Goal: Transaction & Acquisition: Obtain resource

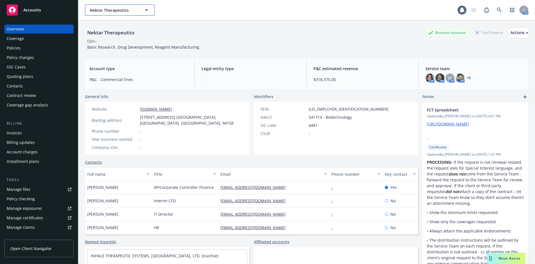
click at [135, 11] on span "Nektar Therapeutics" at bounding box center [114, 10] width 48 height 6
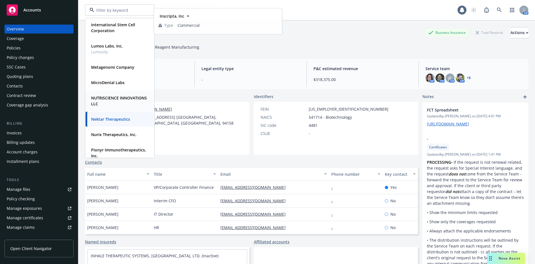
scroll to position [307, 0]
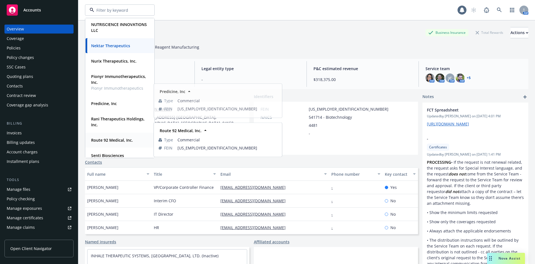
click at [115, 136] on div "Route 92 Medical, Inc." at bounding box center [111, 140] width 45 height 8
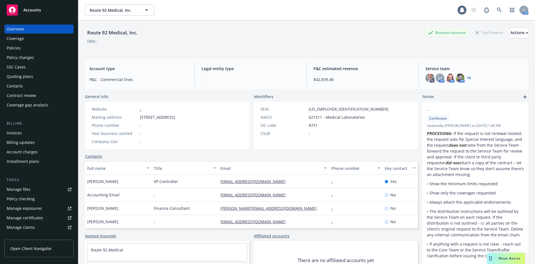
click at [28, 50] on div "Policies" at bounding box center [39, 48] width 65 height 9
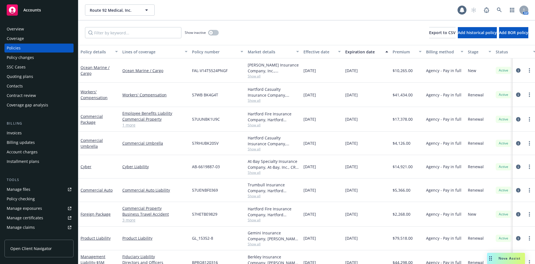
drag, startPoint x: 180, startPoint y: 9, endPoint x: 176, endPoint y: 33, distance: 24.4
click at [180, 9] on div "Route 92 Medical, Inc. Route 92 Medical, Inc." at bounding box center [271, 9] width 373 height 11
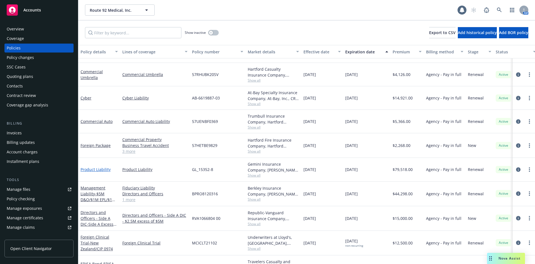
click at [103, 169] on link "Product Liability" at bounding box center [96, 168] width 30 height 5
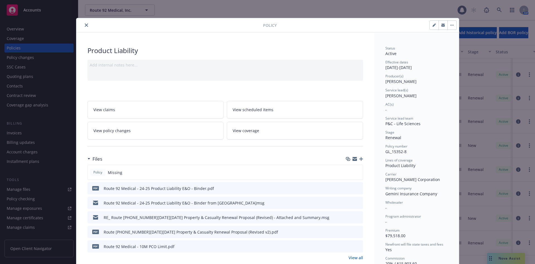
click at [356, 187] on icon "preview file" at bounding box center [358, 188] width 5 height 4
